Goal: Find specific page/section: Find specific page/section

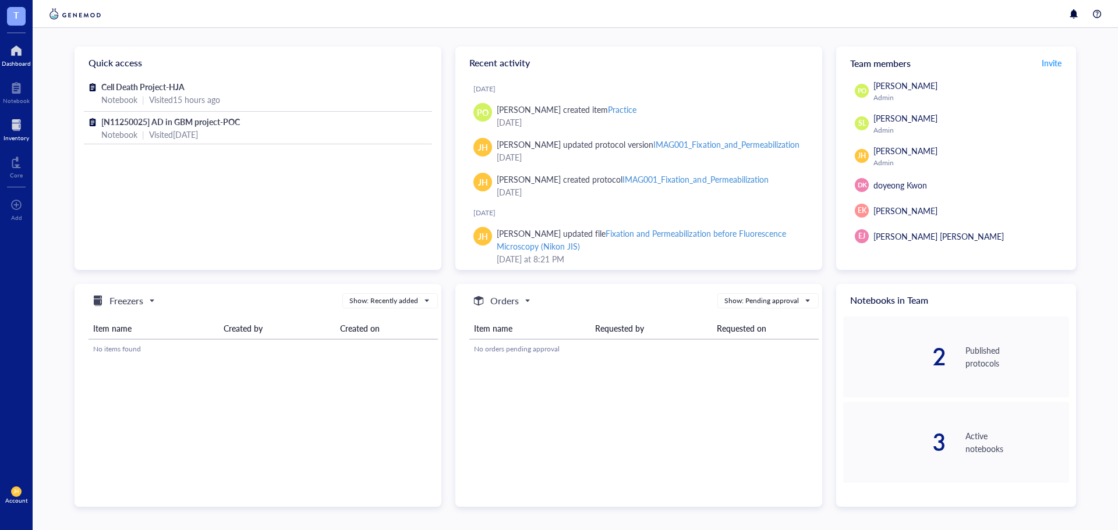
click at [26, 112] on div "Inventory" at bounding box center [16, 128] width 33 height 33
click at [16, 123] on div at bounding box center [16, 125] width 26 height 19
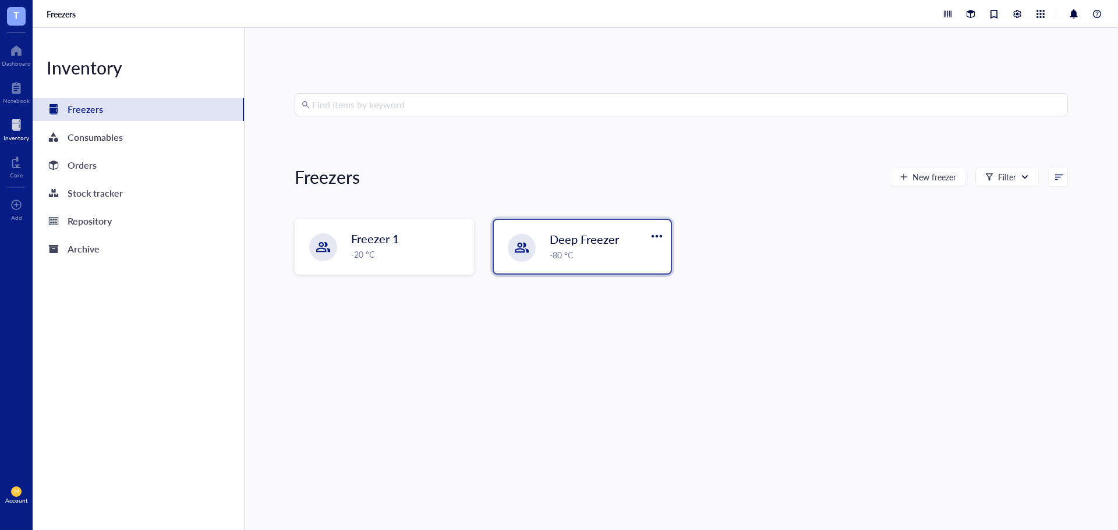
click at [598, 258] on div "-80 °C" at bounding box center [607, 255] width 114 height 13
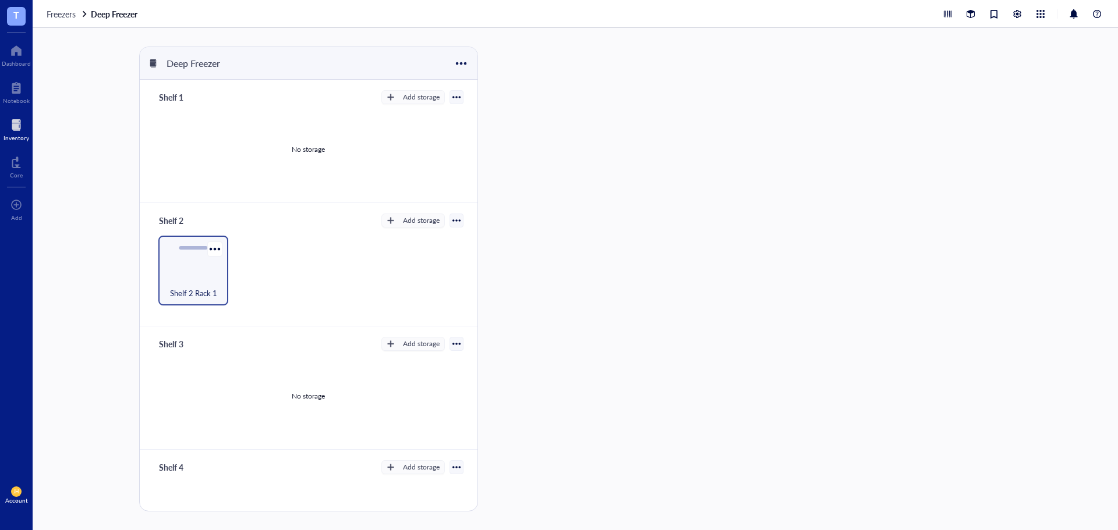
click at [176, 260] on div "Shelf 2 Rack 1" at bounding box center [193, 271] width 70 height 70
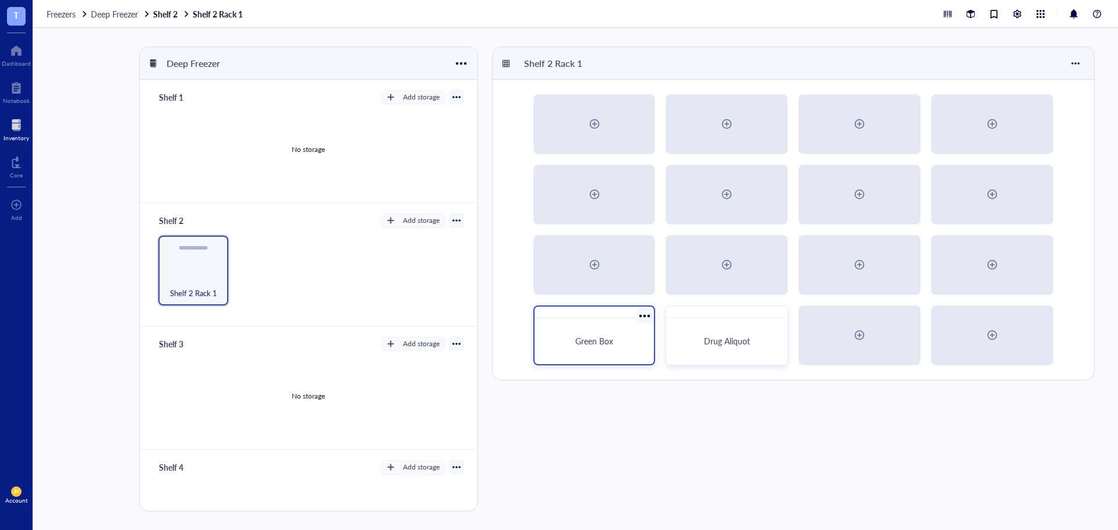
click at [617, 328] on div "Green Box" at bounding box center [594, 341] width 111 height 37
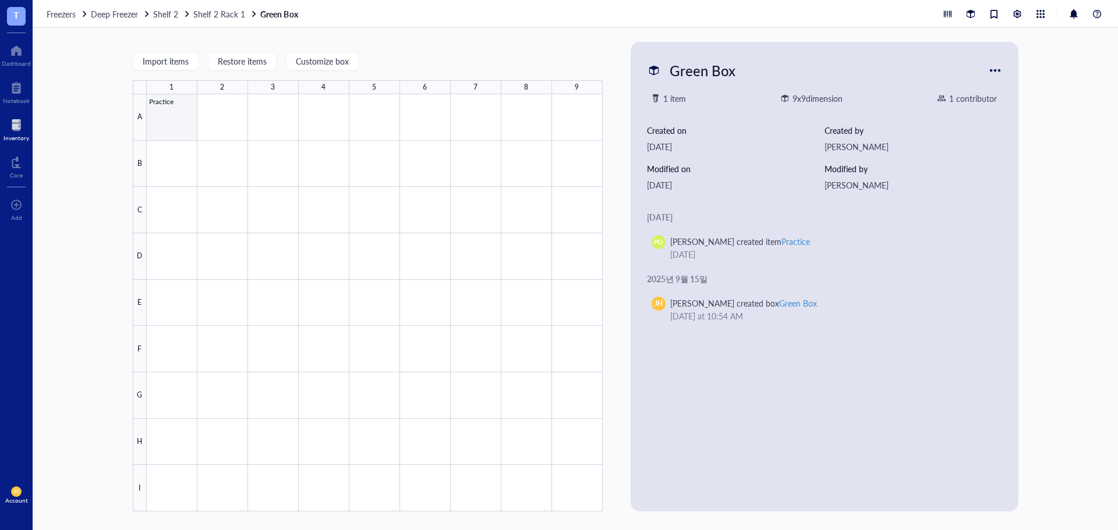
click at [181, 118] on div at bounding box center [375, 303] width 456 height 418
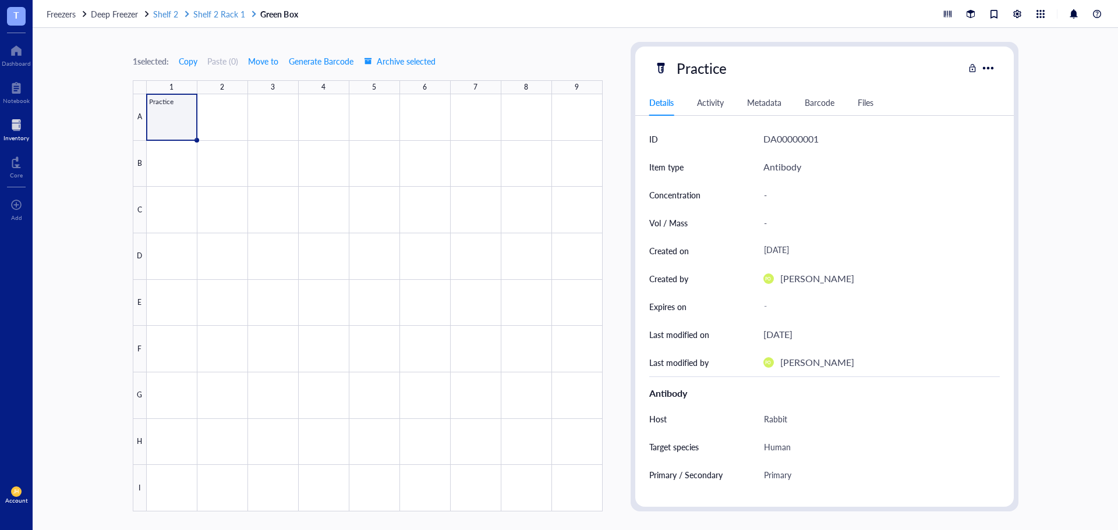
click at [227, 14] on span "Shelf 2 Rack 1" at bounding box center [219, 14] width 52 height 12
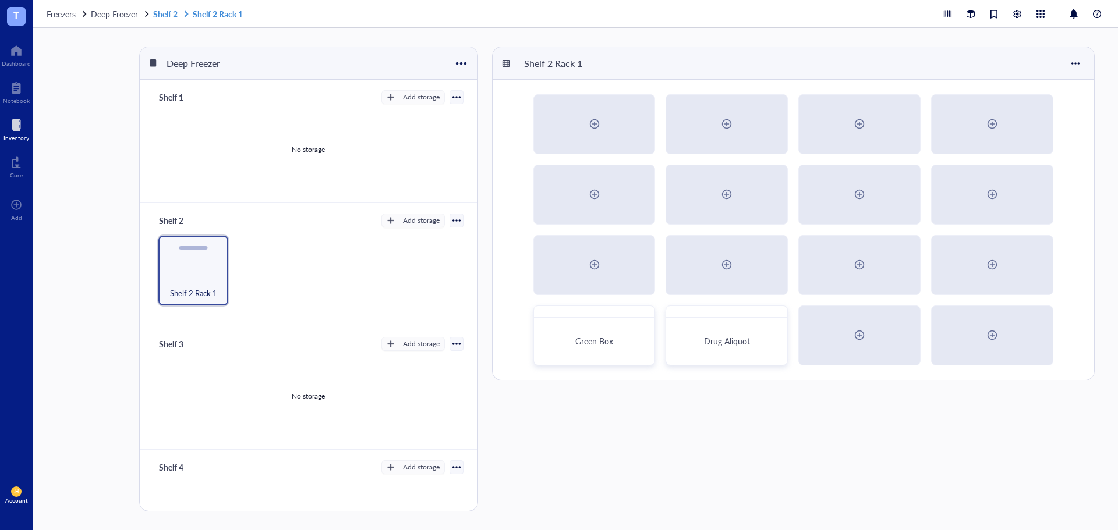
click at [169, 15] on link "Shelf 2 Shelf 2 Rack 1" at bounding box center [199, 14] width 92 height 10
click at [71, 17] on span "Freezers" at bounding box center [61, 14] width 29 height 12
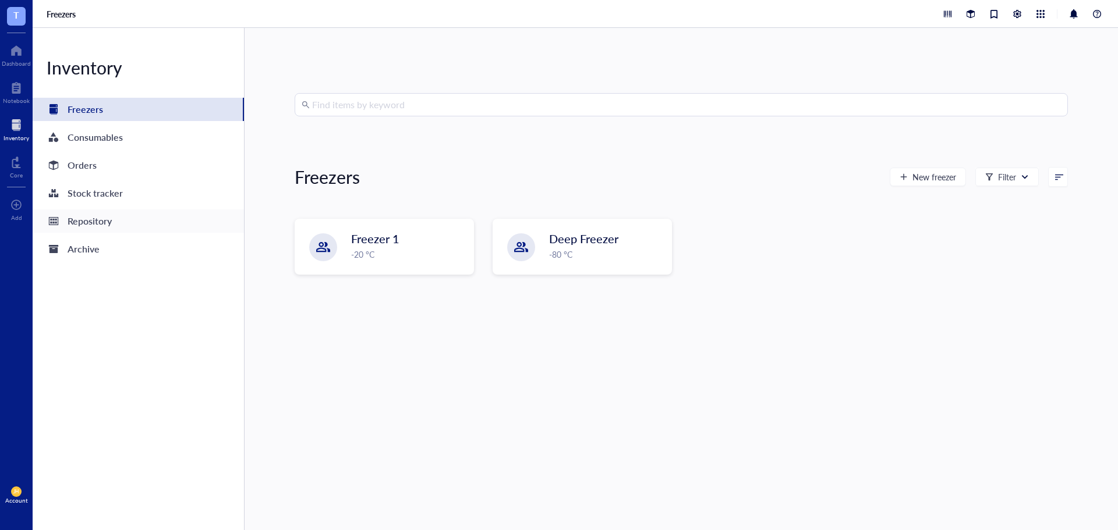
click at [157, 225] on div "Repository" at bounding box center [138, 221] width 211 height 23
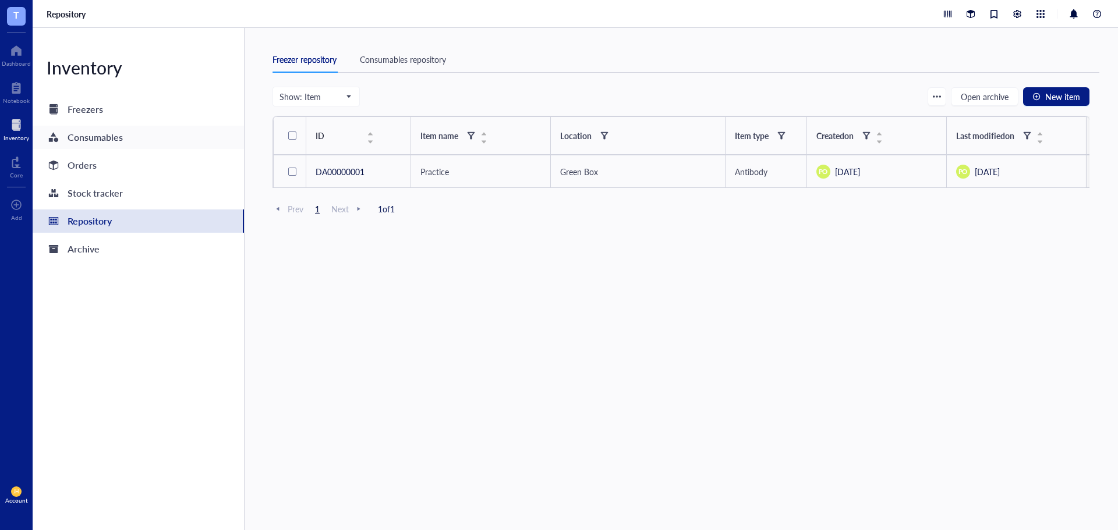
click at [178, 137] on div "Consumables" at bounding box center [138, 137] width 211 height 23
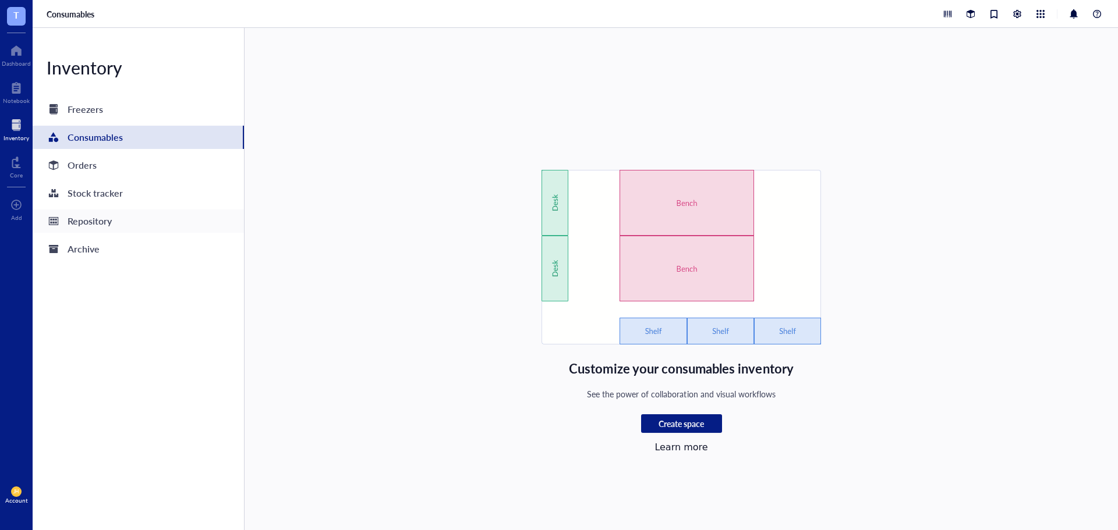
click at [98, 224] on div "Repository" at bounding box center [90, 221] width 44 height 16
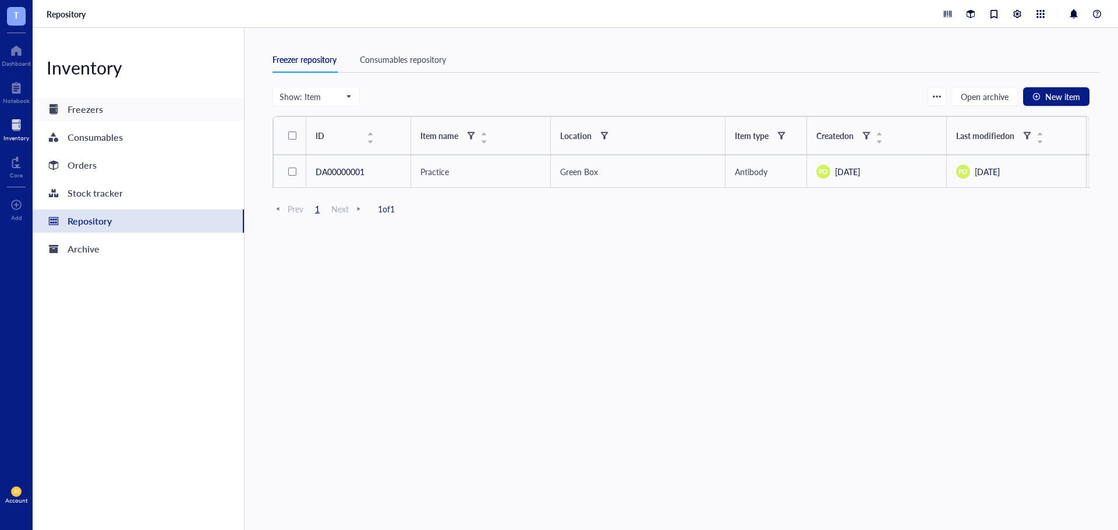
click at [180, 104] on div "Freezers" at bounding box center [138, 109] width 211 height 23
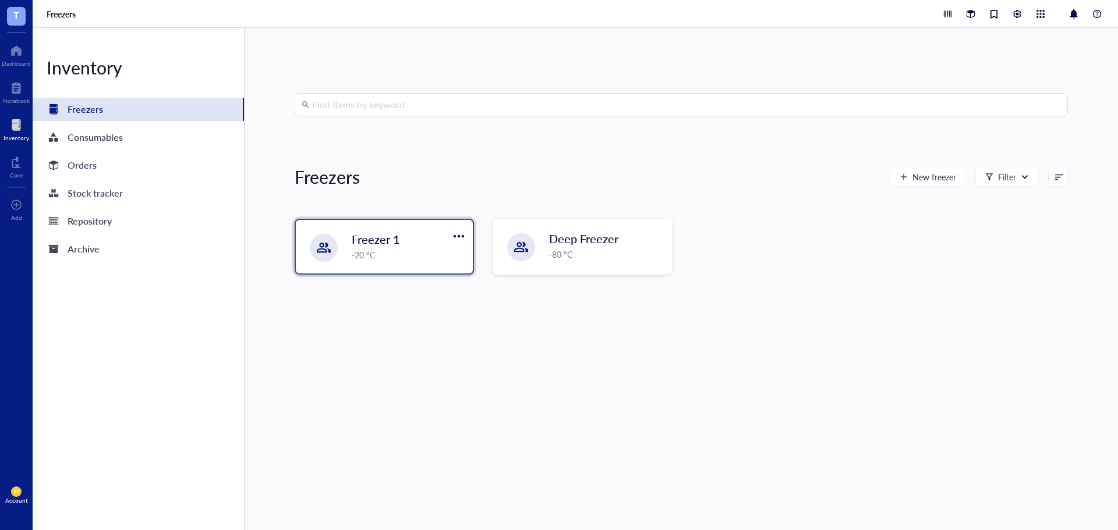
click at [384, 254] on div "-20 °C" at bounding box center [409, 255] width 114 height 13
